Goal: Task Accomplishment & Management: Manage account settings

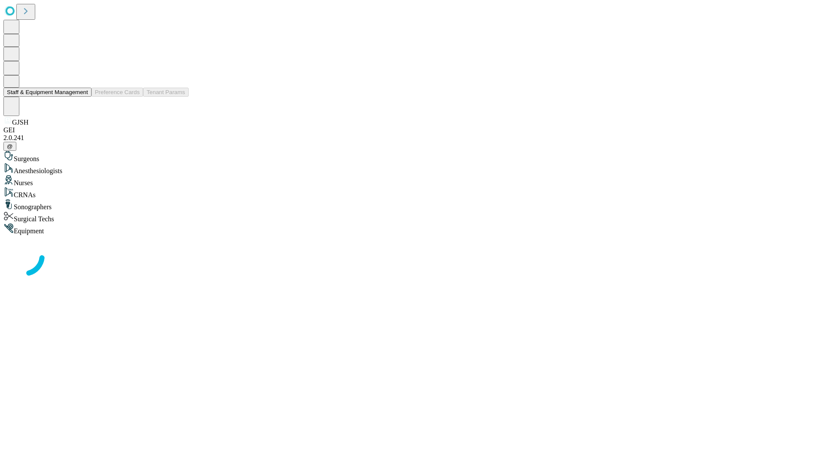
click at [82, 97] on button "Staff & Equipment Management" at bounding box center [47, 92] width 88 height 9
